Goal: Information Seeking & Learning: Learn about a topic

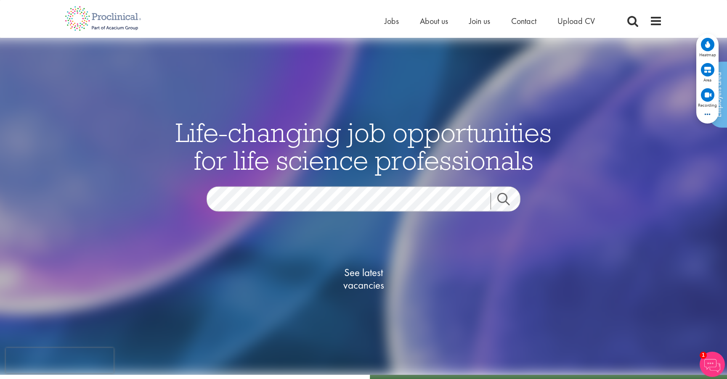
click at [499, 206] on link "Search" at bounding box center [509, 201] width 36 height 17
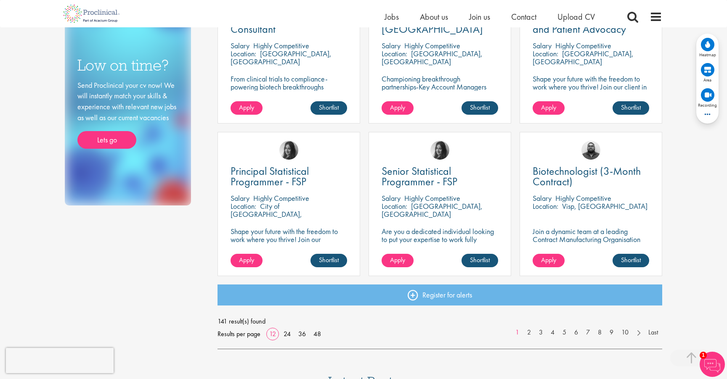
scroll to position [516, 0]
click at [638, 334] on link at bounding box center [638, 332] width 12 height 8
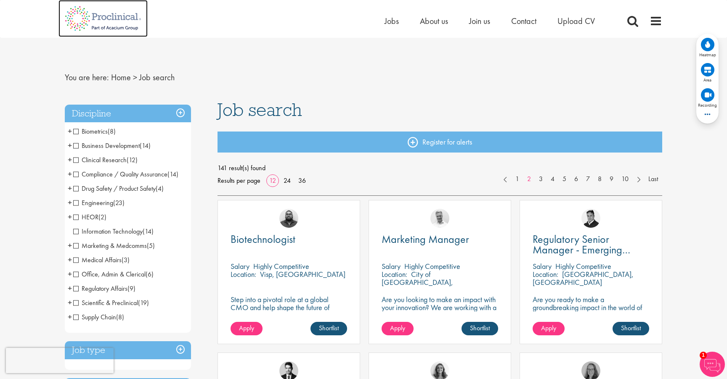
click at [72, 14] on img at bounding box center [102, 18] width 89 height 37
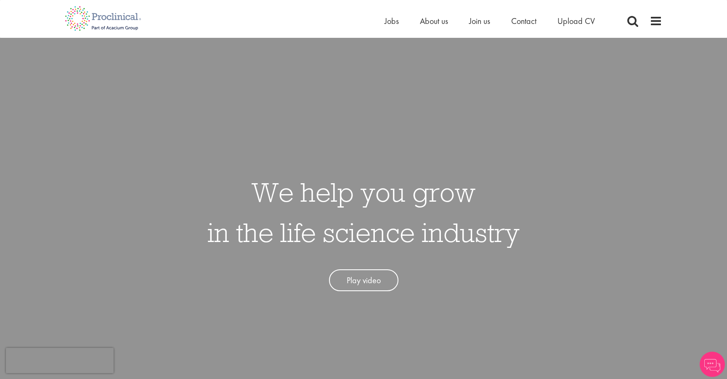
click at [375, 286] on link "Play video" at bounding box center [363, 281] width 69 height 22
